Goal: Task Accomplishment & Management: Manage account settings

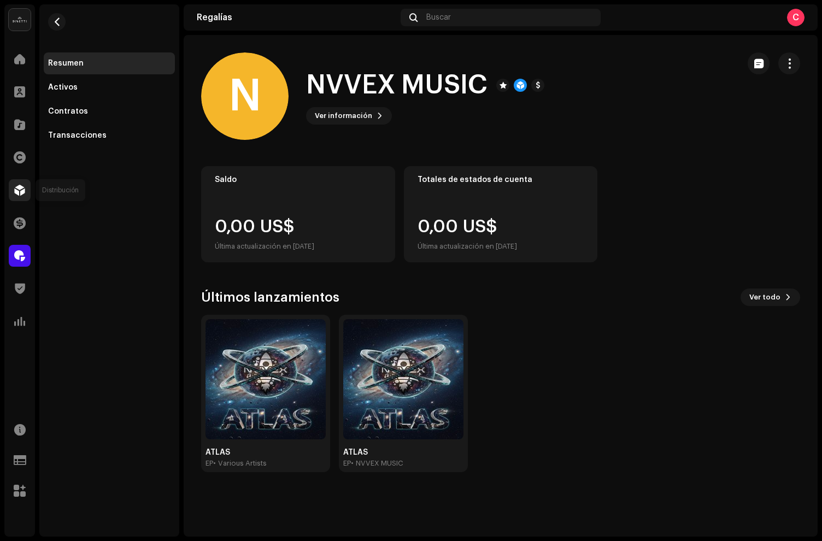
click at [21, 201] on div at bounding box center [20, 190] width 22 height 22
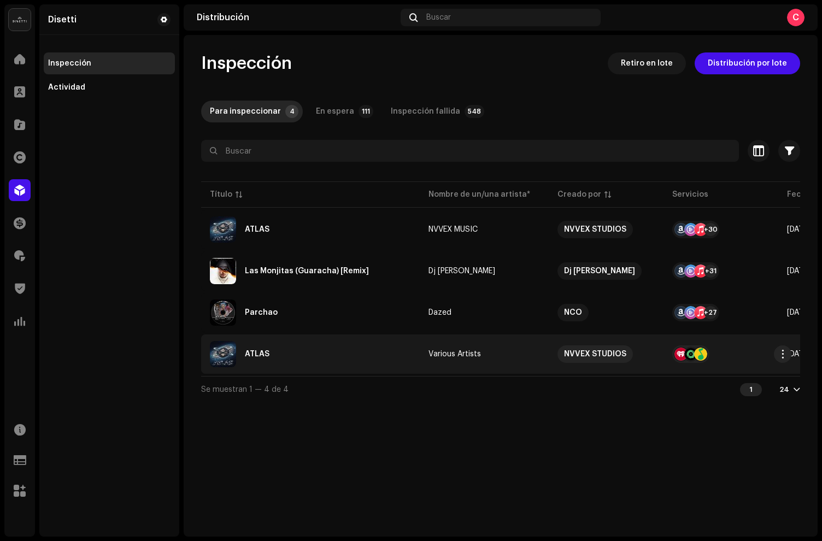
click at [320, 342] on div "ATLAS" at bounding box center [310, 354] width 201 height 26
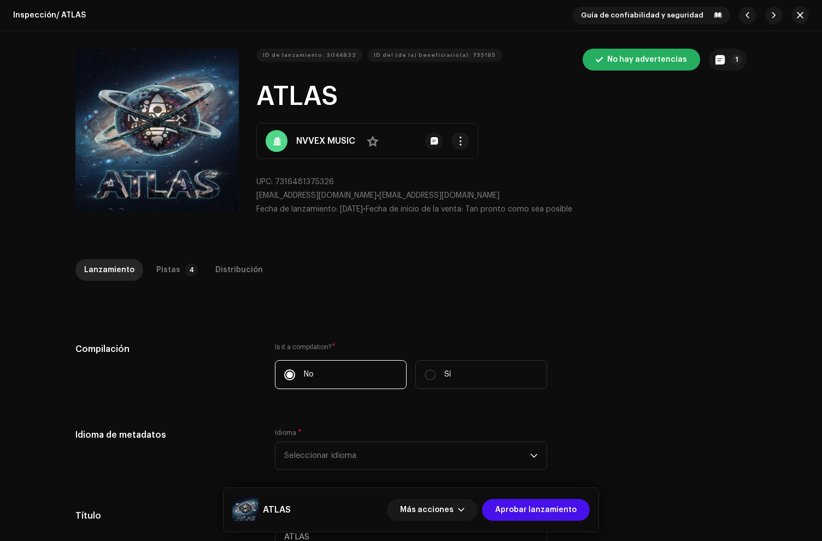
click at [215, 259] on div "Distribución" at bounding box center [239, 270] width 48 height 22
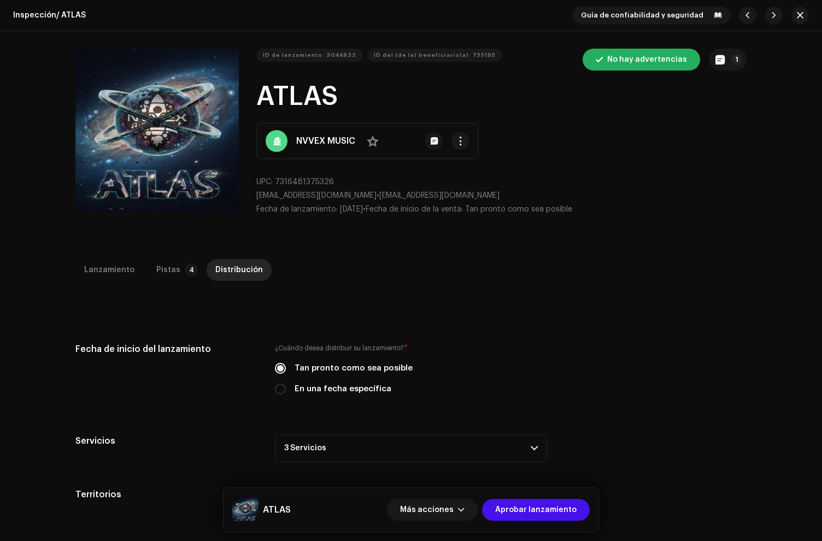
scroll to position [259, 0]
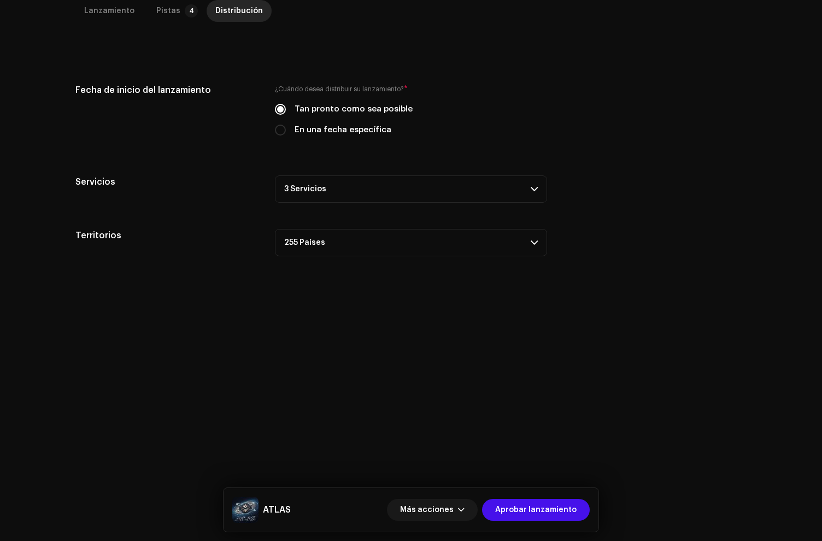
click at [339, 191] on p-accordion-header "3 Servicios" at bounding box center [411, 189] width 272 height 27
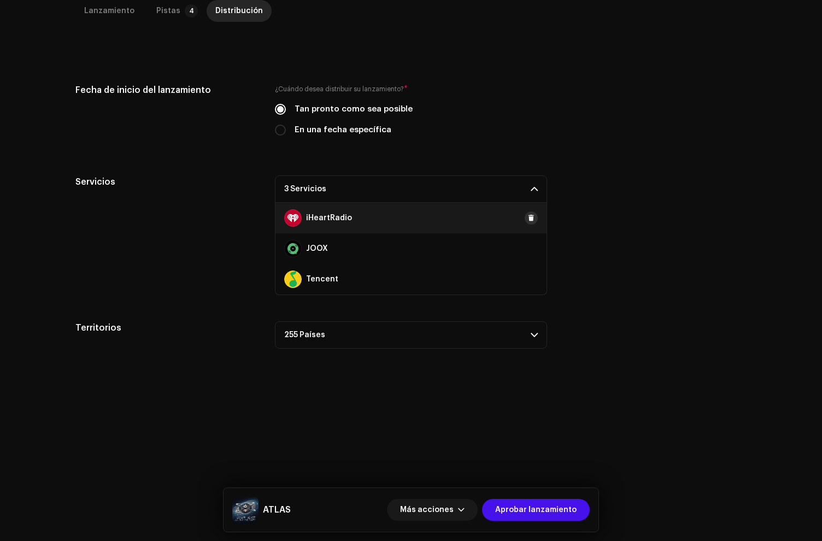
click at [532, 219] on button at bounding box center [531, 218] width 13 height 13
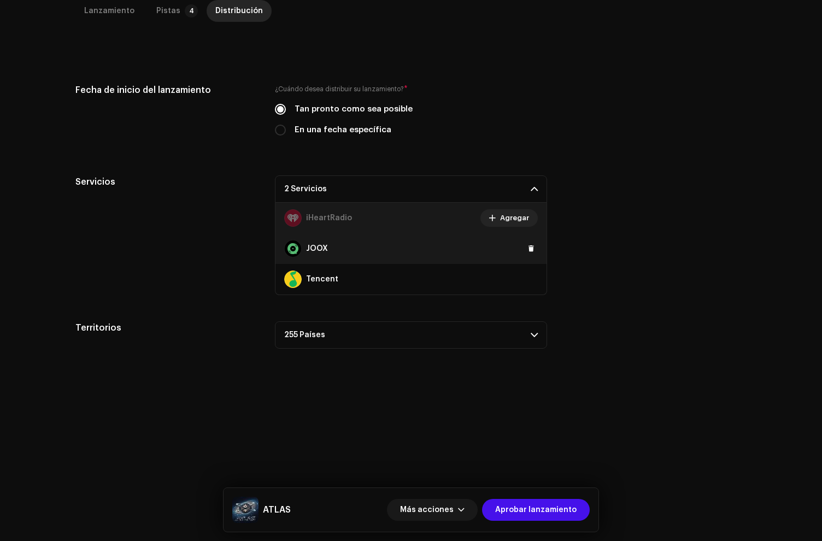
click at [528, 241] on div "JOOX" at bounding box center [411, 249] width 271 height 31
click at [531, 250] on span at bounding box center [531, 248] width 7 height 9
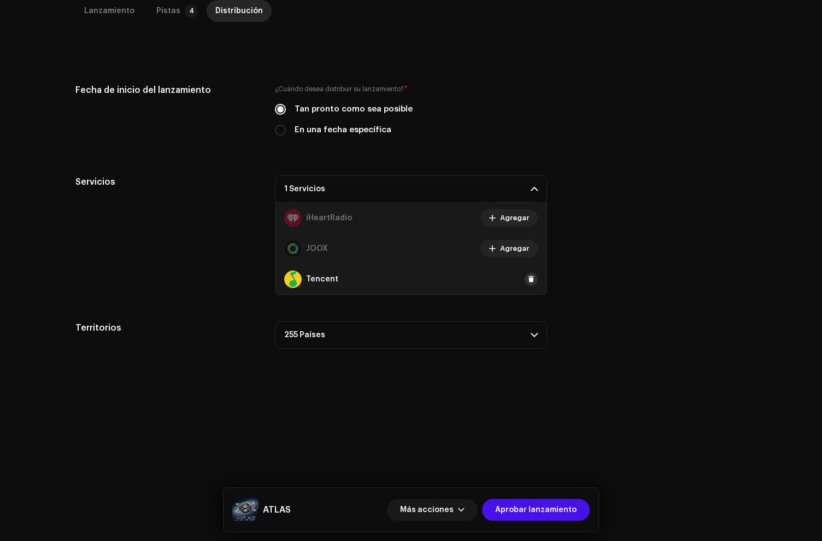
click at [530, 281] on span at bounding box center [531, 279] width 7 height 9
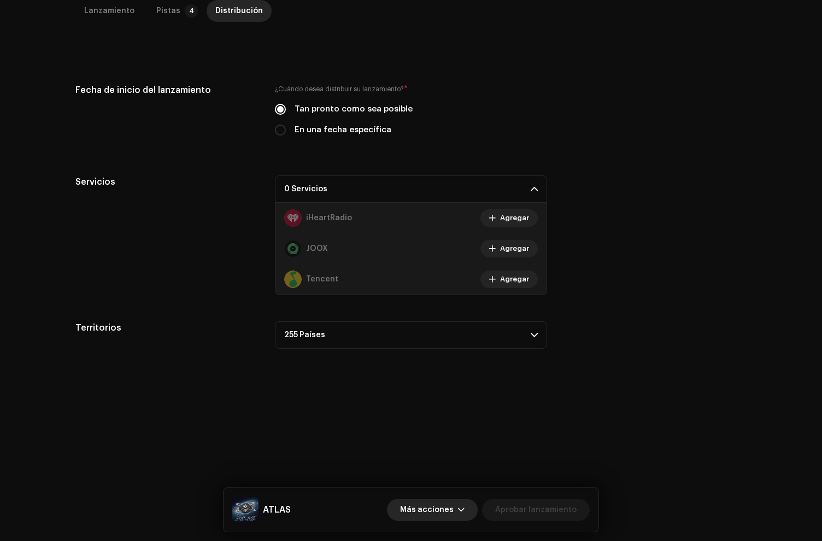
click at [425, 511] on span "Más acciones" at bounding box center [427, 510] width 54 height 22
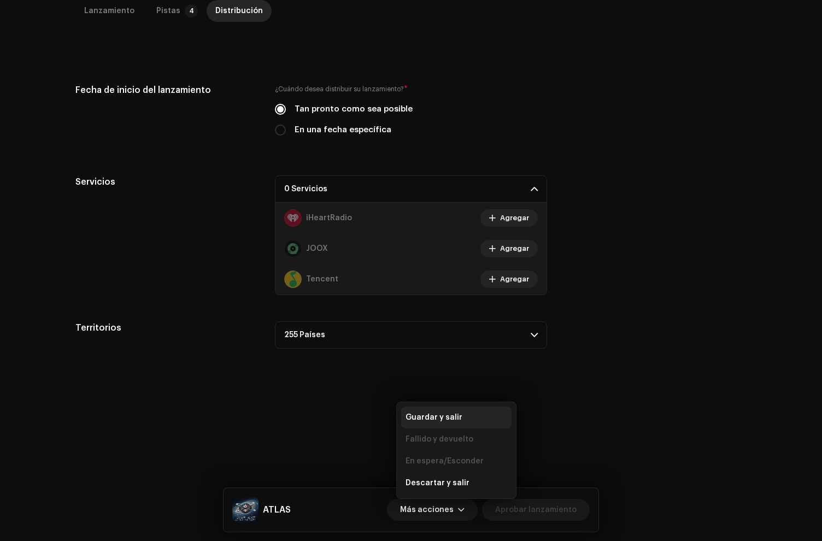
click at [417, 419] on span "Guardar y salir" at bounding box center [434, 417] width 57 height 9
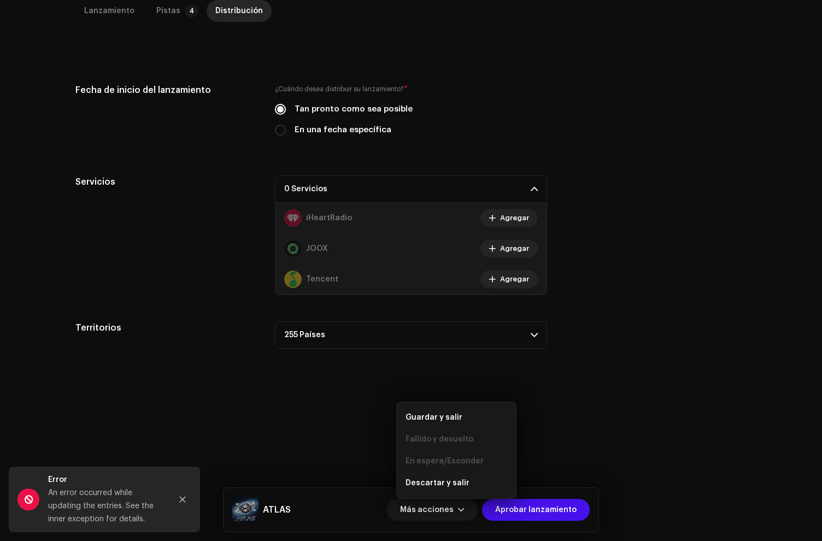
click at [417, 419] on span "Guardar y salir" at bounding box center [434, 417] width 57 height 9
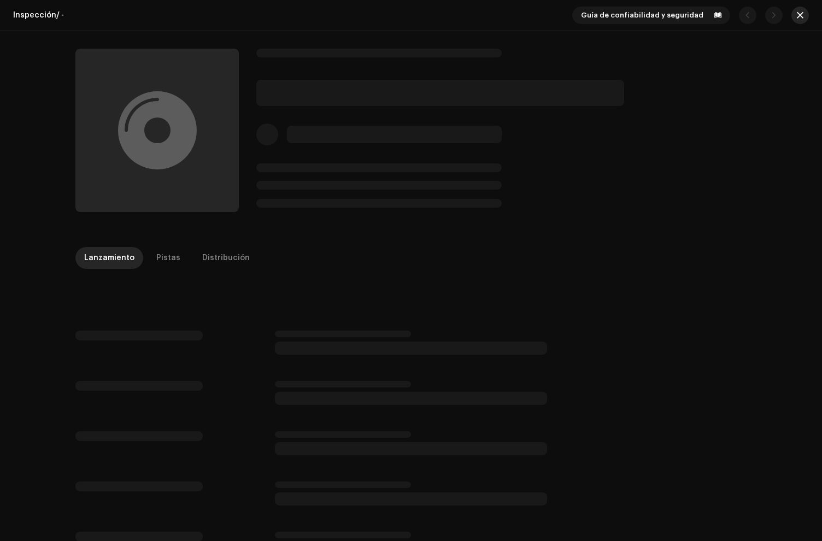
click at [792, 16] on button "button" at bounding box center [800, 15] width 17 height 17
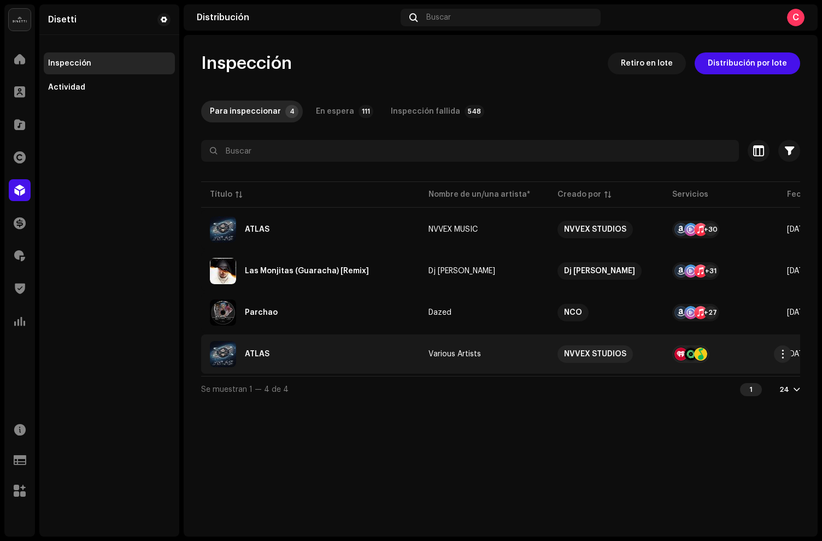
click at [348, 355] on div "ATLAS" at bounding box center [310, 354] width 201 height 26
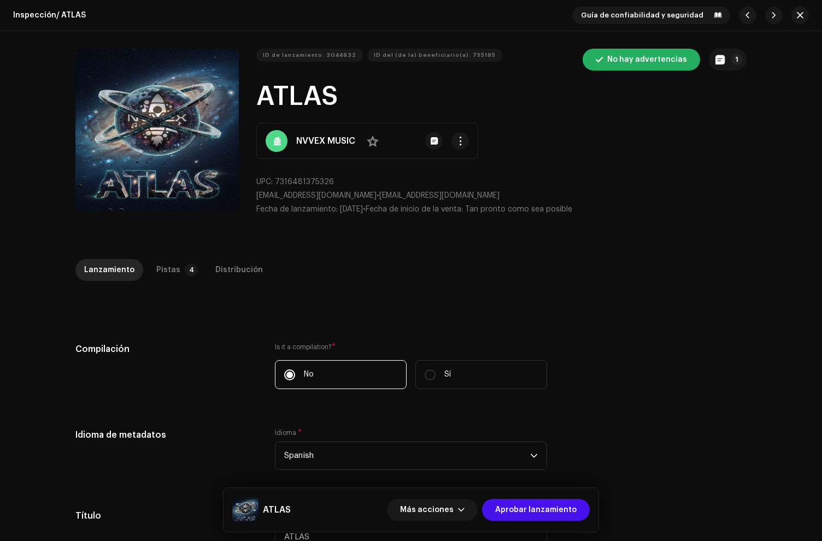
scroll to position [146, 0]
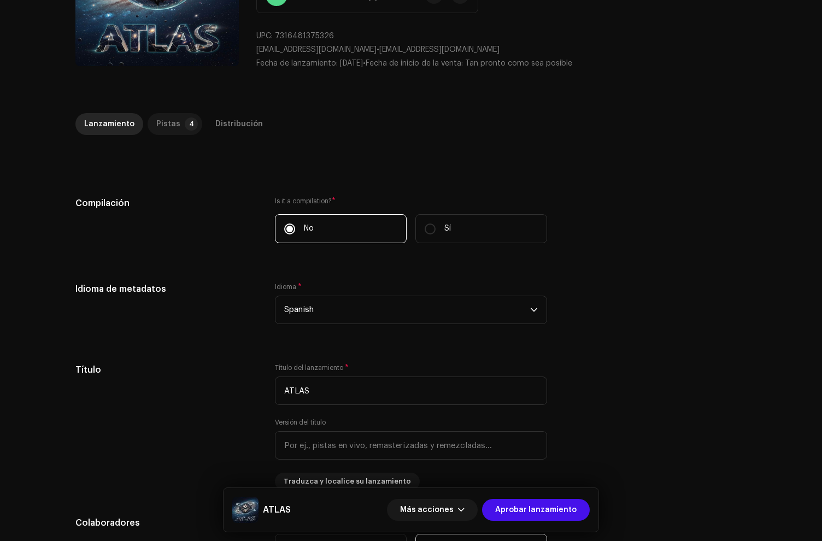
click at [185, 127] on p-badge "4" at bounding box center [191, 124] width 13 height 13
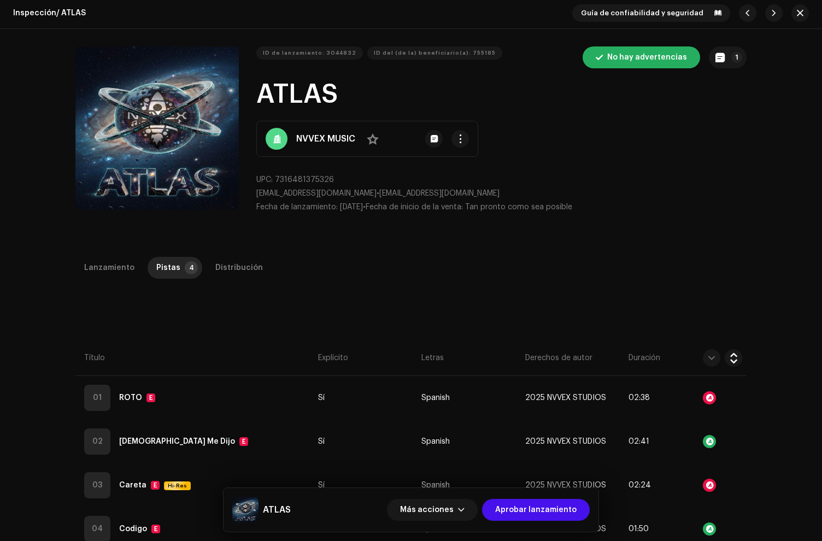
scroll to position [0, 0]
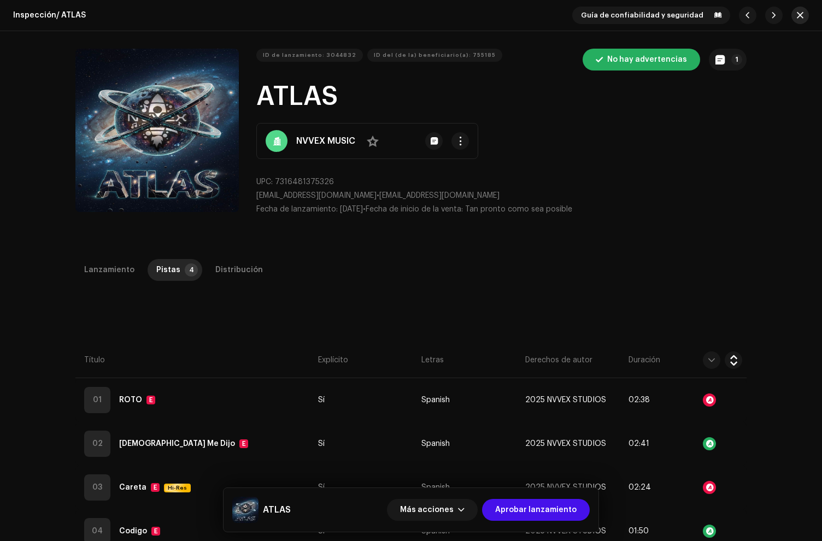
click at [797, 17] on span "button" at bounding box center [800, 15] width 7 height 9
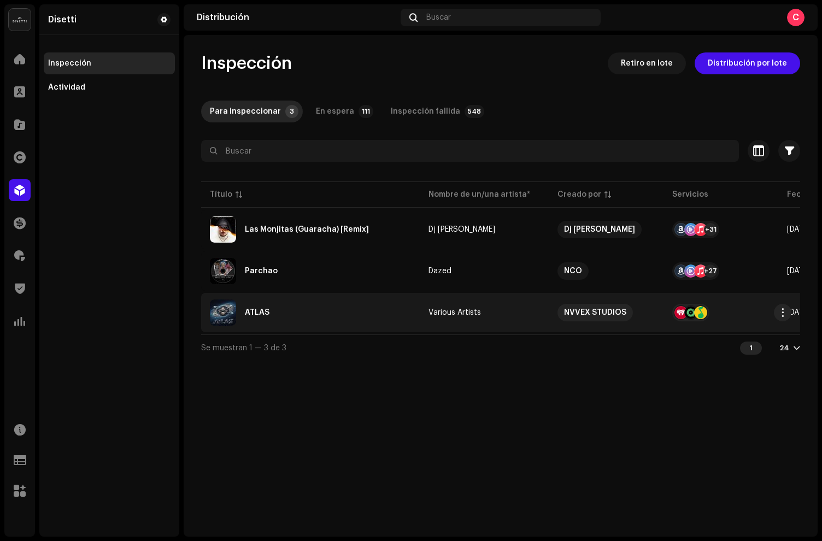
click at [310, 317] on div "ATLAS" at bounding box center [310, 313] width 201 height 26
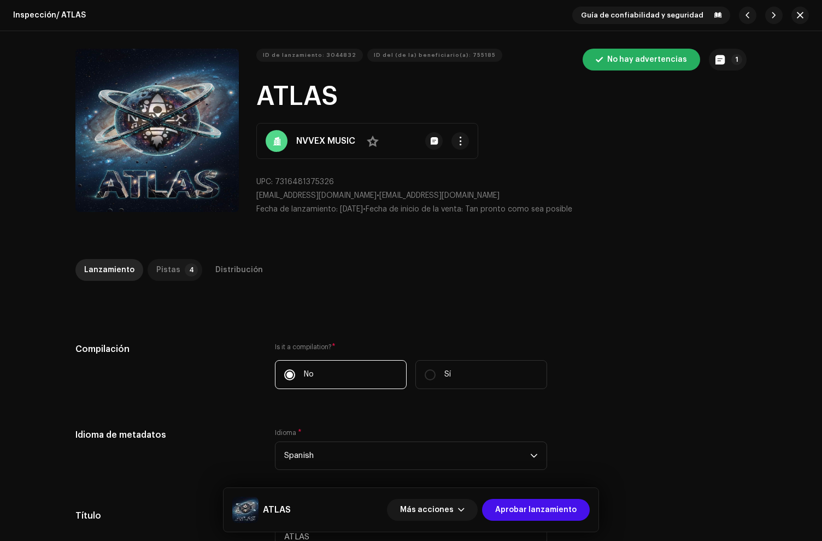
click at [168, 273] on div "Pistas" at bounding box center [168, 270] width 24 height 22
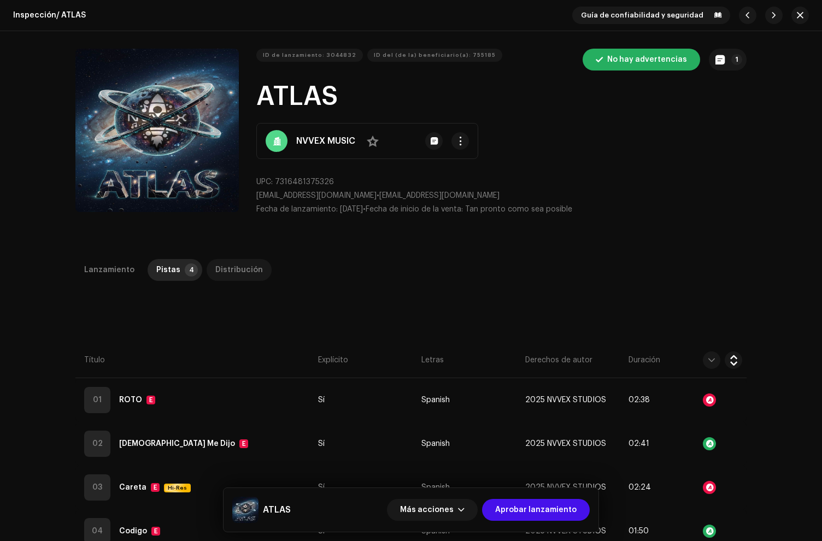
click at [227, 260] on div "Distribución" at bounding box center [239, 270] width 48 height 22
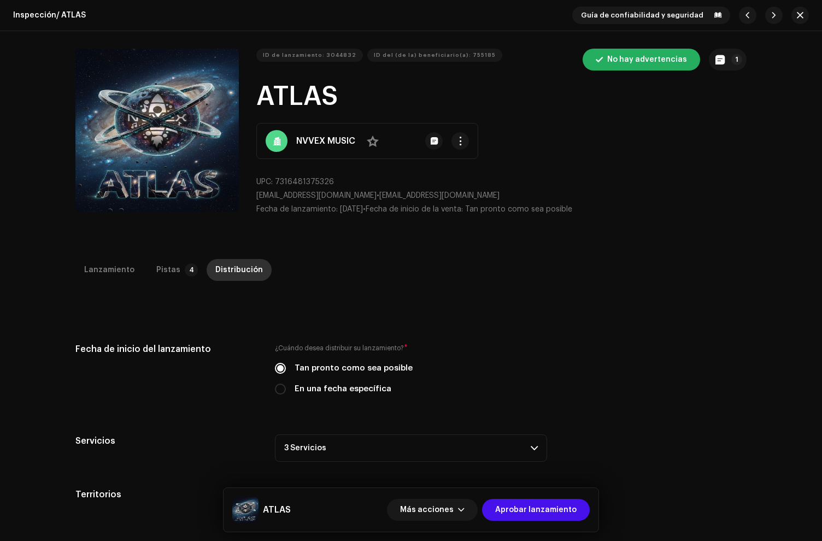
scroll to position [2, 0]
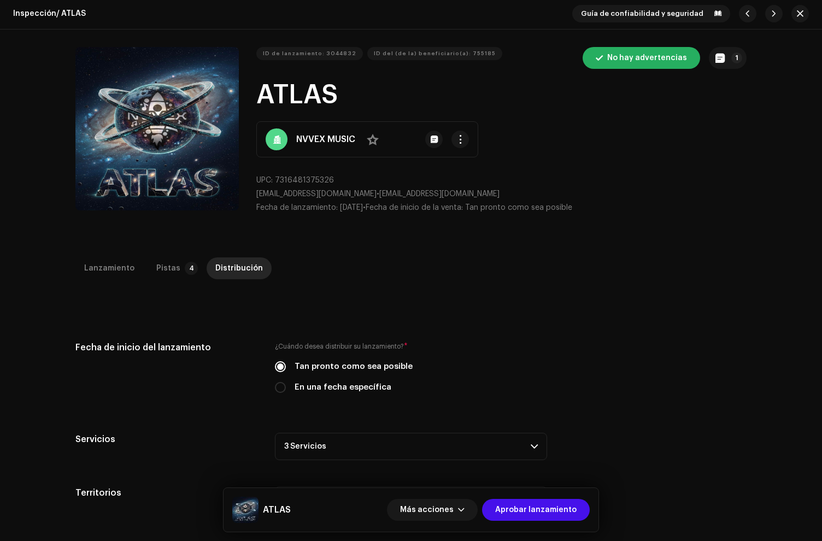
click at [394, 440] on p-accordion-header "3 Servicios" at bounding box center [411, 446] width 272 height 27
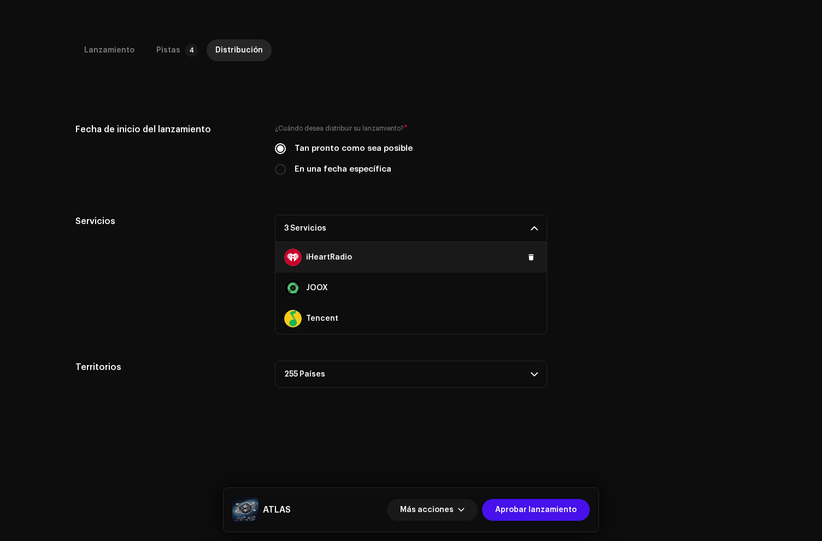
scroll to position [221, 0]
click at [528, 256] on span at bounding box center [531, 256] width 7 height 9
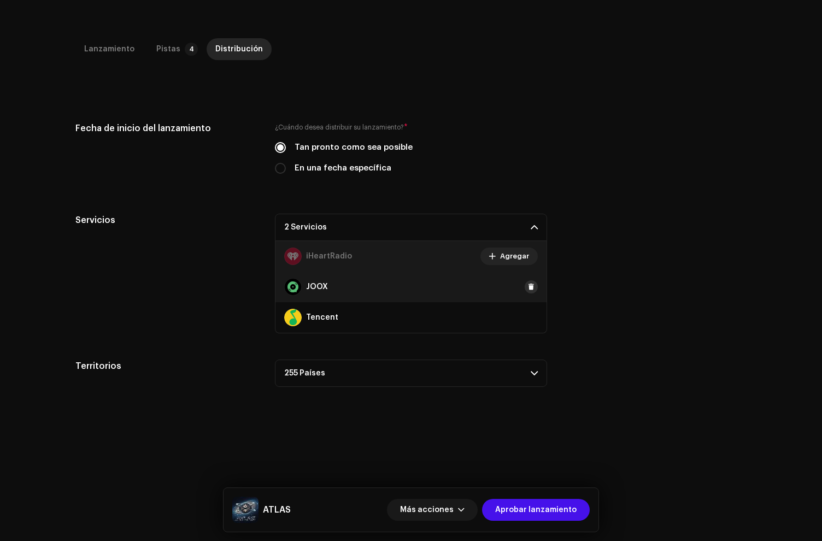
click at [528, 288] on span at bounding box center [531, 287] width 7 height 9
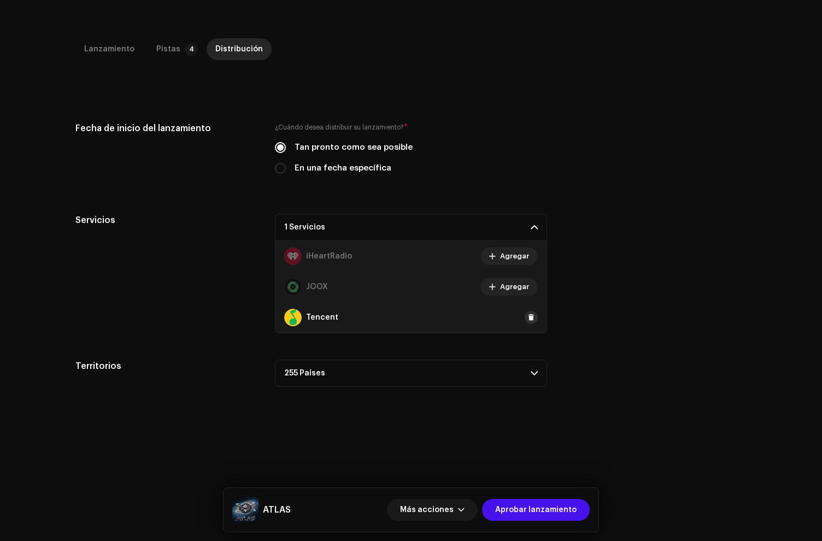
click at [528, 318] on span at bounding box center [531, 317] width 7 height 9
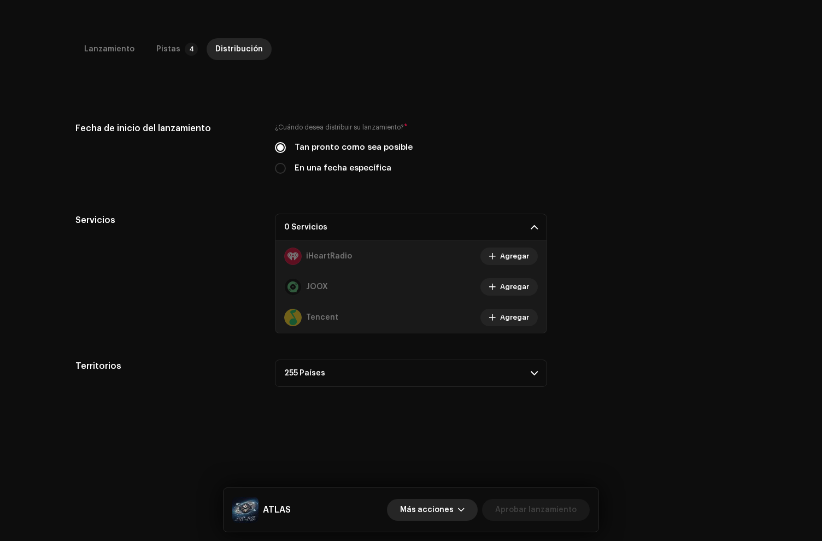
click at [454, 514] on span "Más acciones" at bounding box center [427, 510] width 54 height 22
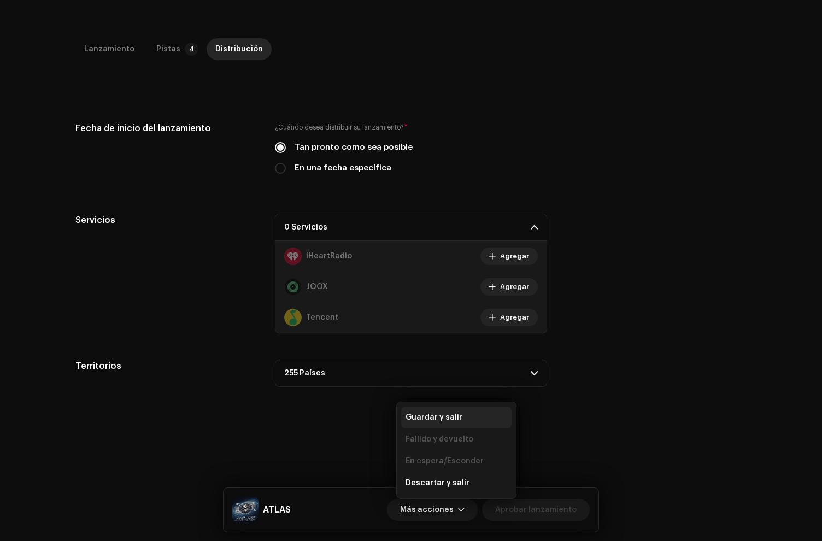
click at [431, 416] on span "Guardar y salir" at bounding box center [434, 417] width 57 height 9
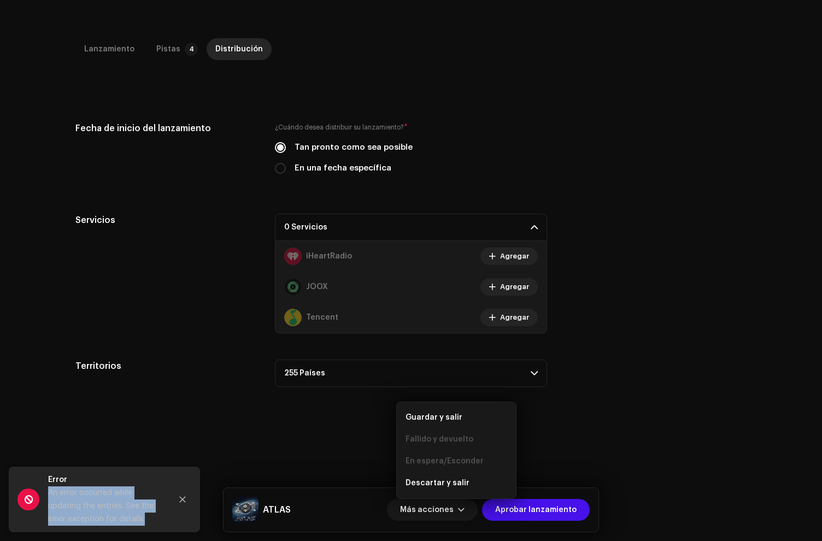
drag, startPoint x: 171, startPoint y: 523, endPoint x: 71, endPoint y: 493, distance: 104.3
click at [46, 497] on div "Error An error occurred while updating the entries. See the inner exception for…" at bounding box center [104, 500] width 191 height 66
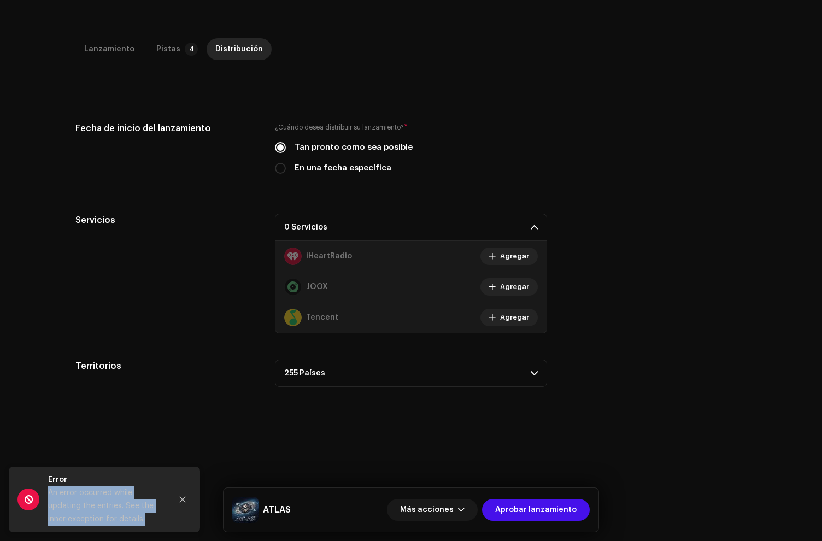
copy div "An error occurred while updating the entries. See the inner exception for detai…"
drag, startPoint x: 580, startPoint y: 175, endPoint x: 572, endPoint y: 182, distance: 10.5
click at [580, 174] on div "Fecha de inicio del lanzamiento ¿Cuándo desea distribuir su lanzamiento? * Tan …" at bounding box center [411, 155] width 672 height 66
drag, startPoint x: 230, startPoint y: 285, endPoint x: 232, endPoint y: 312, distance: 26.3
click at [230, 290] on div "Servicios" at bounding box center [166, 274] width 182 height 120
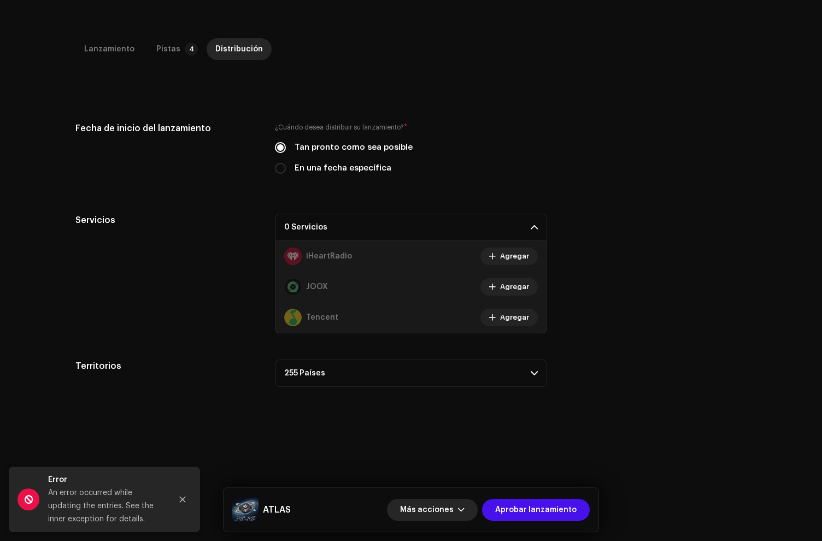
click at [439, 515] on span "Más acciones" at bounding box center [427, 510] width 54 height 22
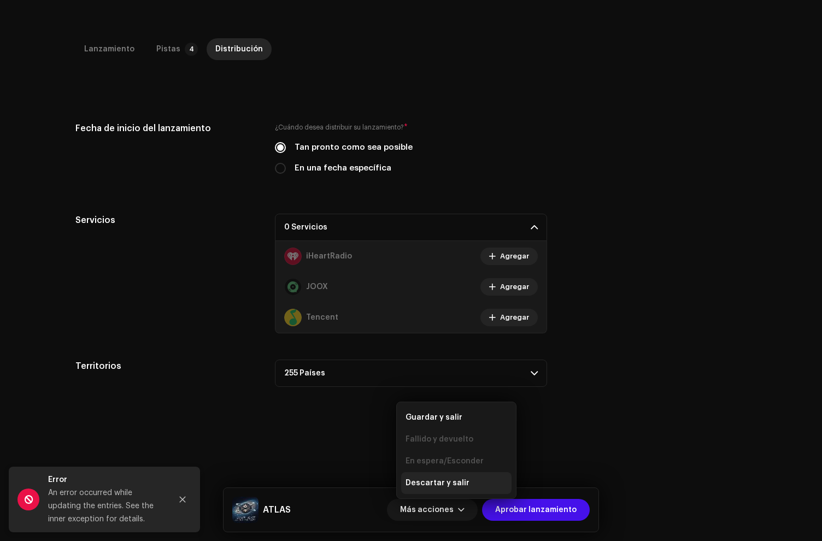
click at [427, 483] on span "Descartar y salir" at bounding box center [438, 483] width 64 height 9
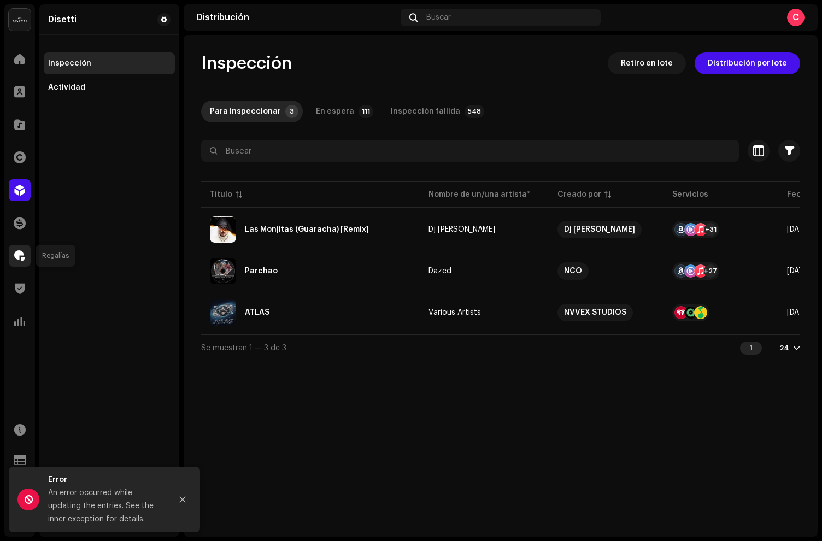
click at [16, 249] on div at bounding box center [20, 256] width 22 height 22
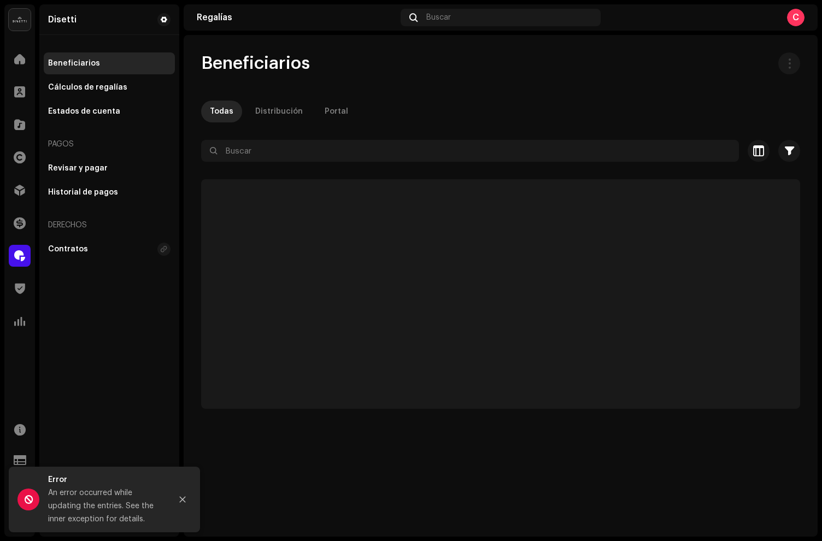
click at [20, 252] on span at bounding box center [19, 256] width 11 height 9
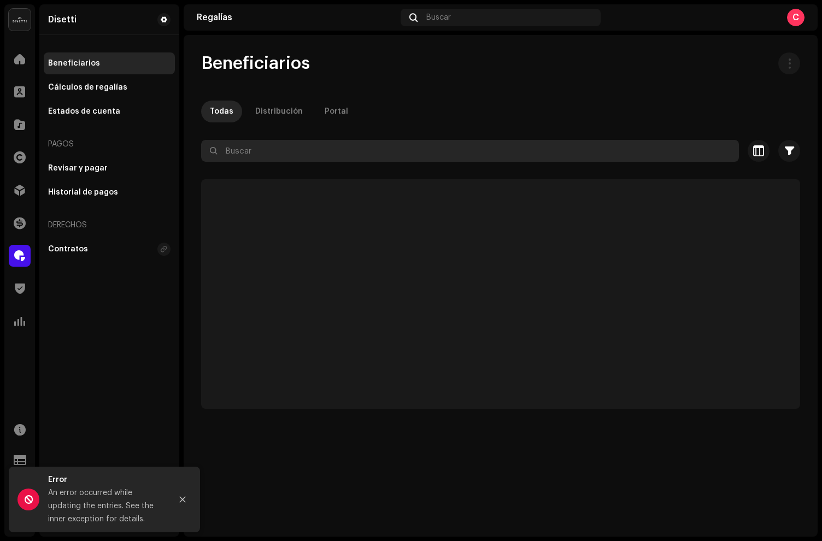
click at [258, 150] on input "text" at bounding box center [470, 151] width 538 height 22
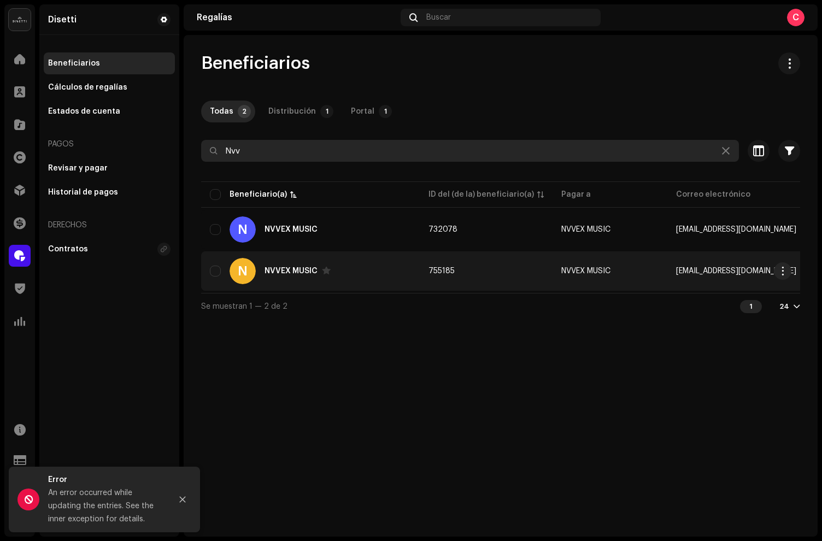
type input "Nvv"
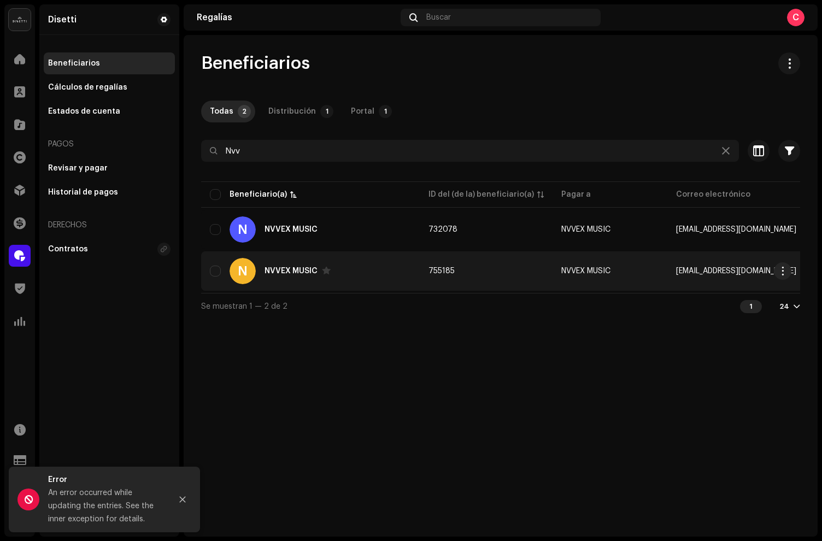
click at [313, 273] on div "NVVEX MUSIC" at bounding box center [291, 271] width 53 height 8
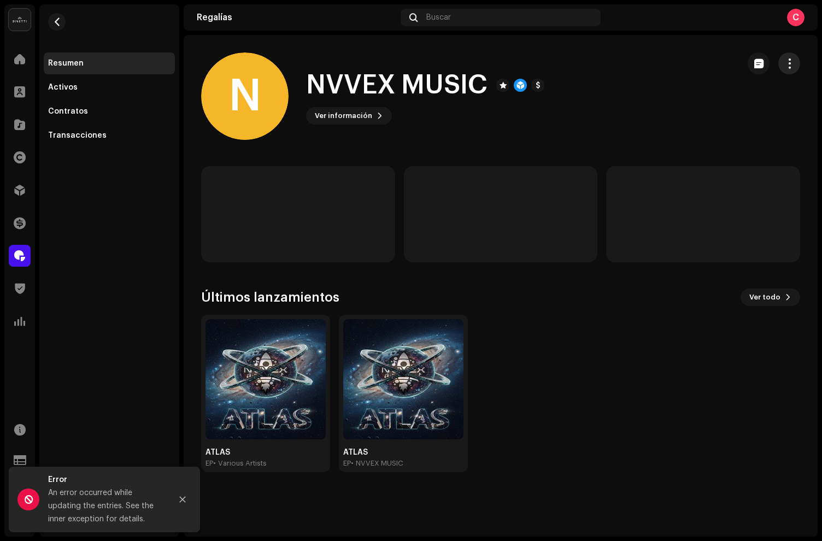
click at [792, 66] on span "button" at bounding box center [790, 63] width 10 height 9
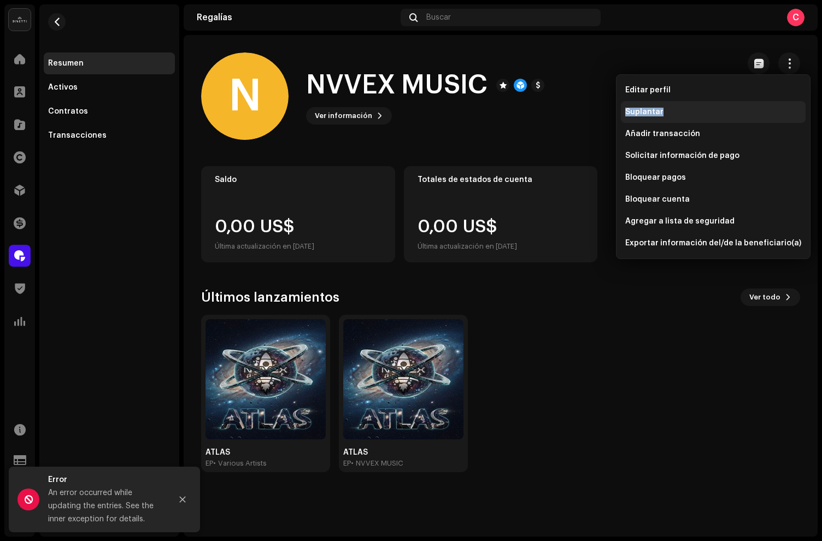
click at [688, 106] on div "Suplantar" at bounding box center [713, 112] width 185 height 22
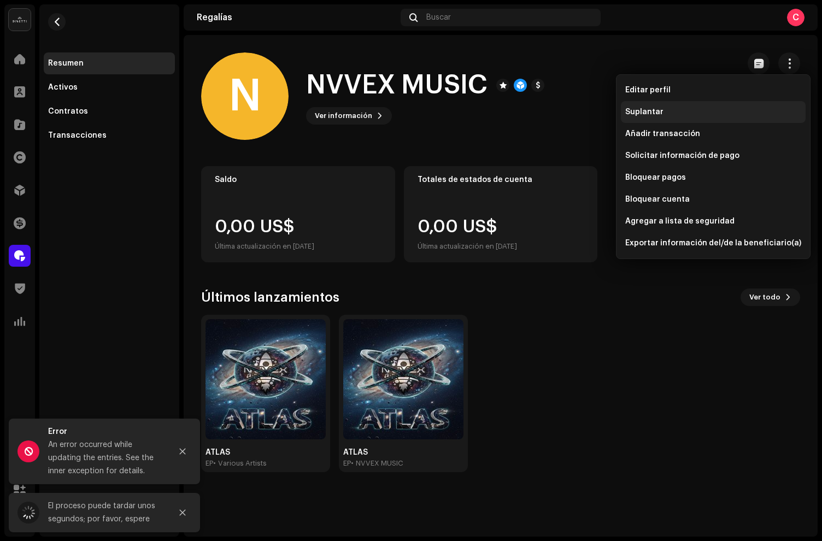
click at [685, 107] on div "N NVVEX MUSIC Ver información" at bounding box center [465, 95] width 529 height 87
